Goal: Information Seeking & Learning: Learn about a topic

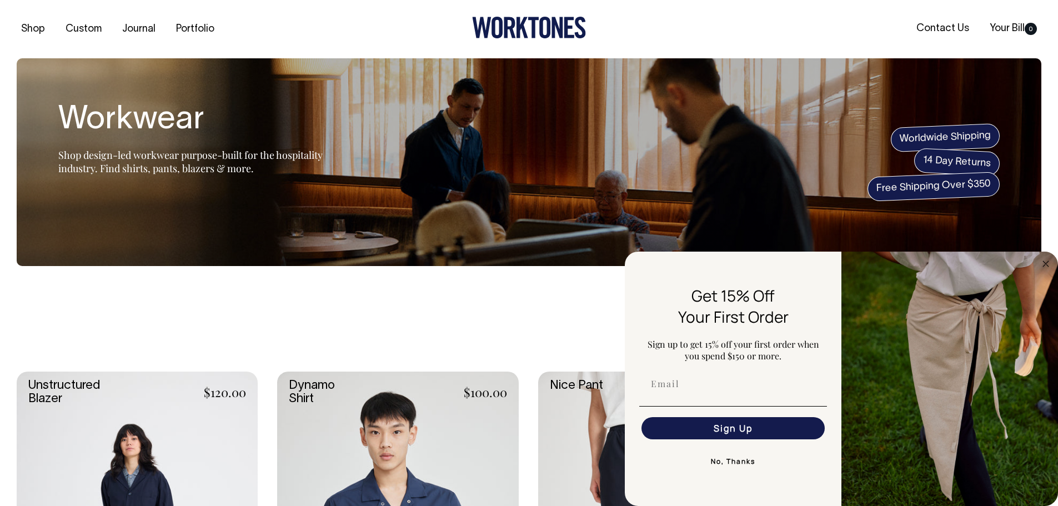
click at [1042, 264] on circle "Close dialog" at bounding box center [1045, 263] width 13 height 13
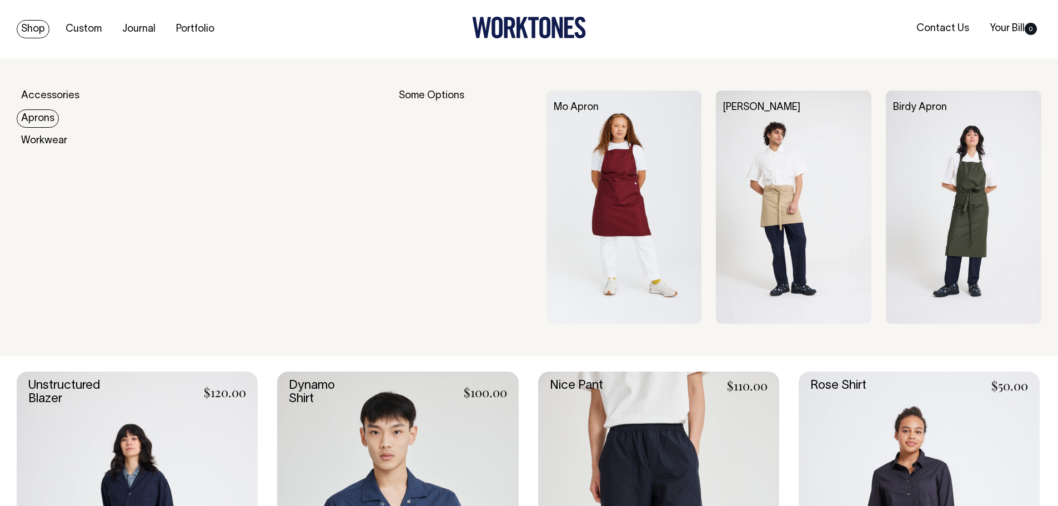
click at [43, 120] on link "Aprons" at bounding box center [38, 118] width 42 height 18
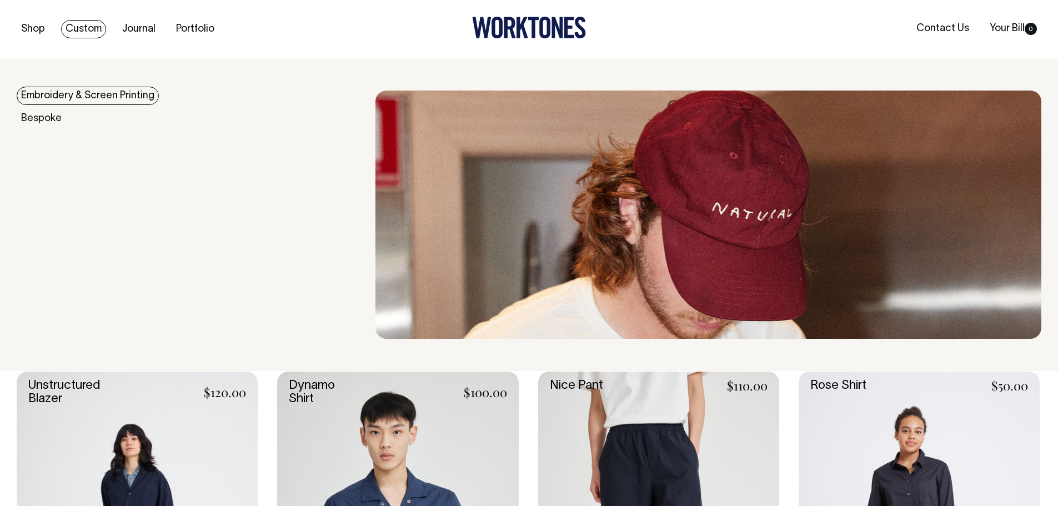
click at [81, 29] on link "Custom" at bounding box center [83, 29] width 45 height 18
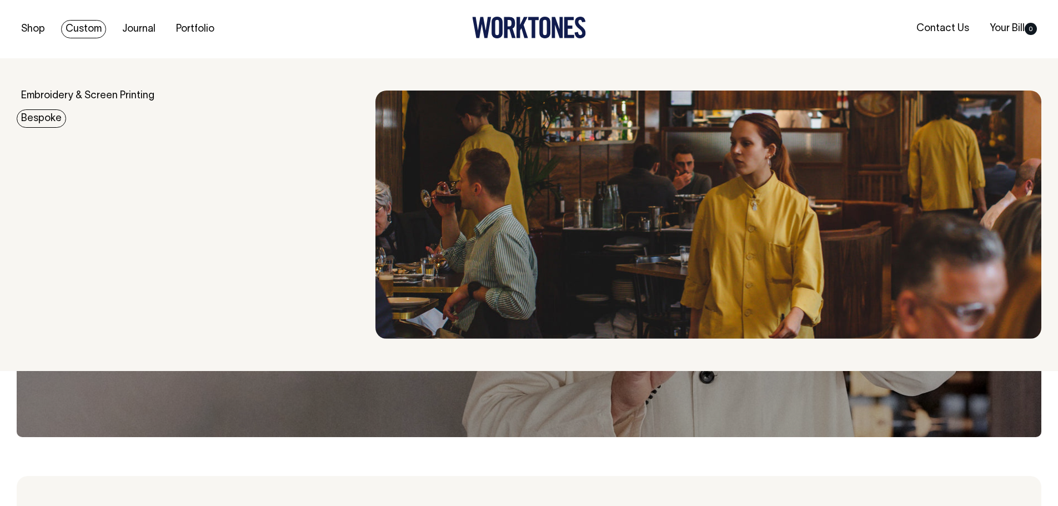
click at [44, 117] on link "Bespoke" at bounding box center [41, 118] width 49 height 18
